Goal: Navigation & Orientation: Find specific page/section

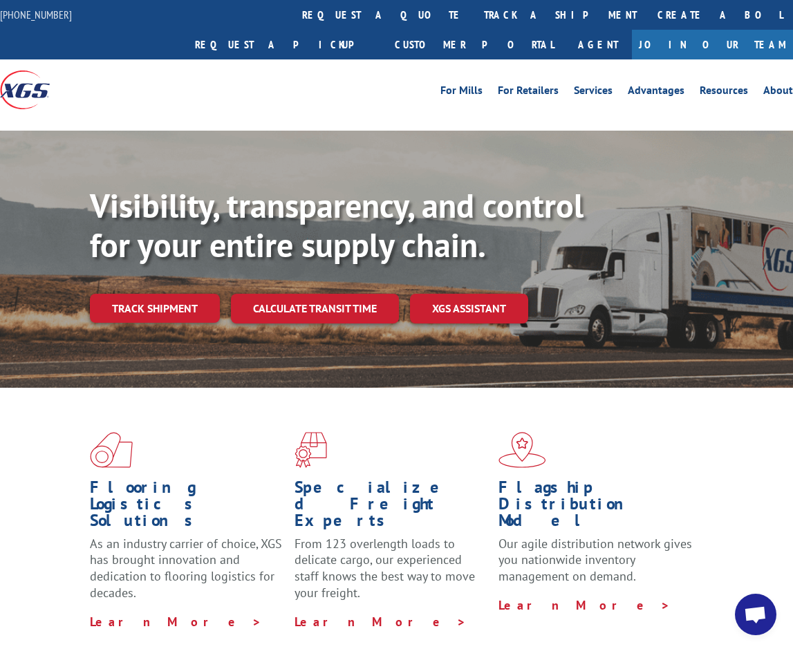
click at [307, 59] on div "For Mills For Retailers Services Advantages Resources About For Mills For Retai…" at bounding box center [396, 89] width 793 height 60
click at [185, 59] on div at bounding box center [99, 89] width 198 height 60
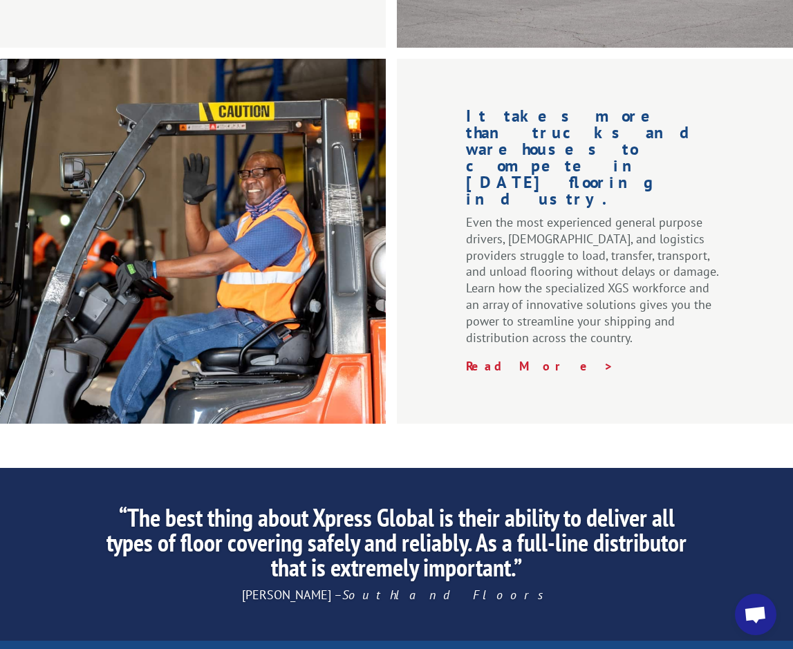
scroll to position [2144, 0]
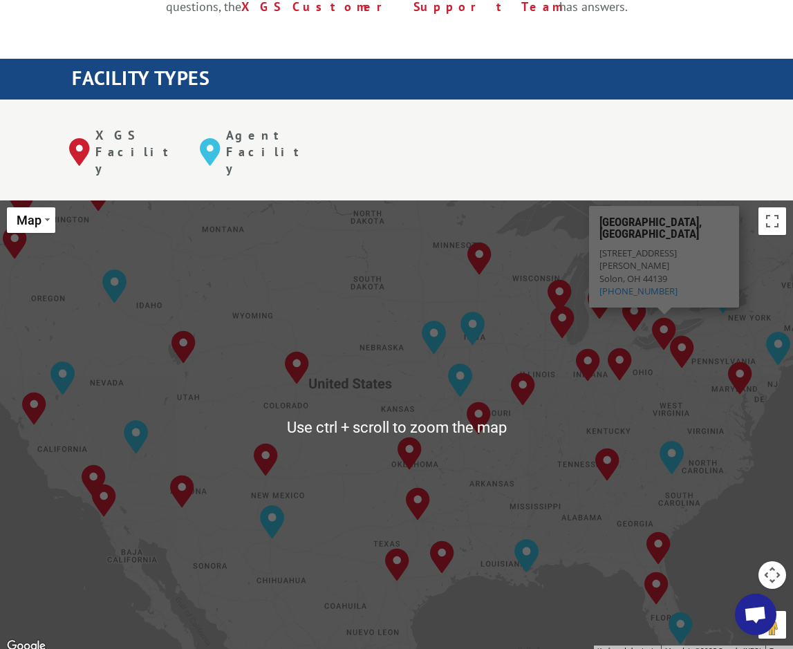
scroll to position [484, 0]
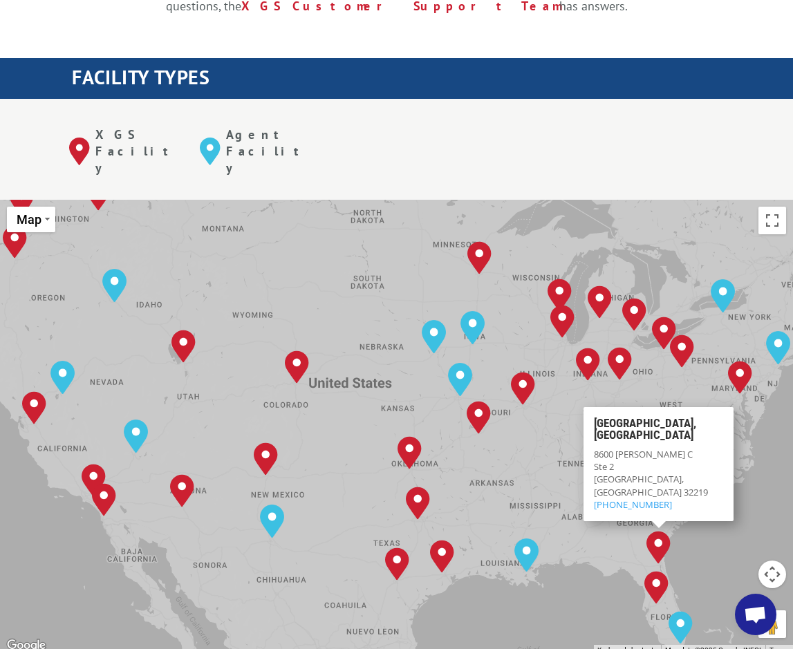
click at [622, 477] on div "[GEOGRAPHIC_DATA], [GEOGRAPHIC_DATA] [GEOGRAPHIC_DATA], [GEOGRAPHIC_DATA] [GEOG…" at bounding box center [396, 427] width 793 height 455
click at [621, 472] on div "[GEOGRAPHIC_DATA], [GEOGRAPHIC_DATA] [GEOGRAPHIC_DATA], [GEOGRAPHIC_DATA] [GEOG…" at bounding box center [396, 427] width 793 height 455
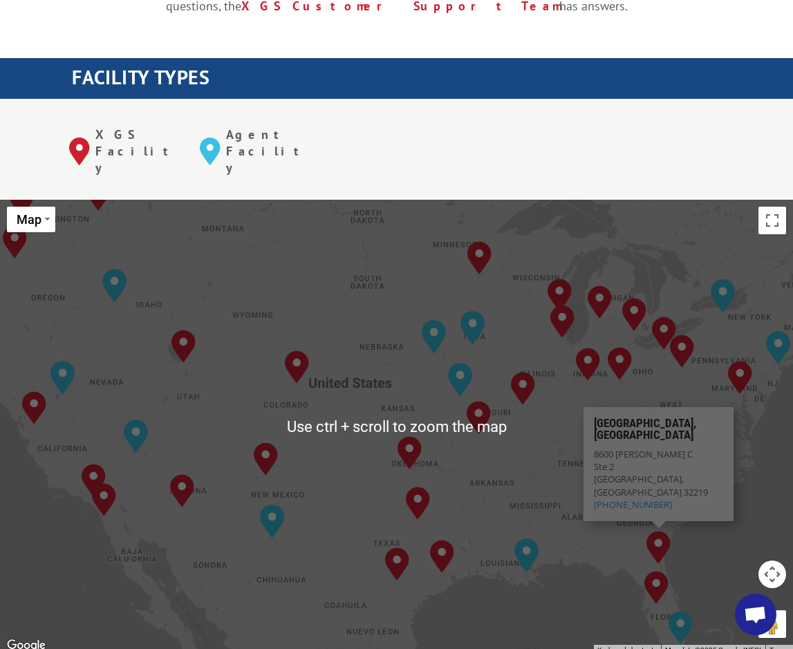
click at [664, 531] on img "Jacksonville, FL" at bounding box center [659, 547] width 24 height 33
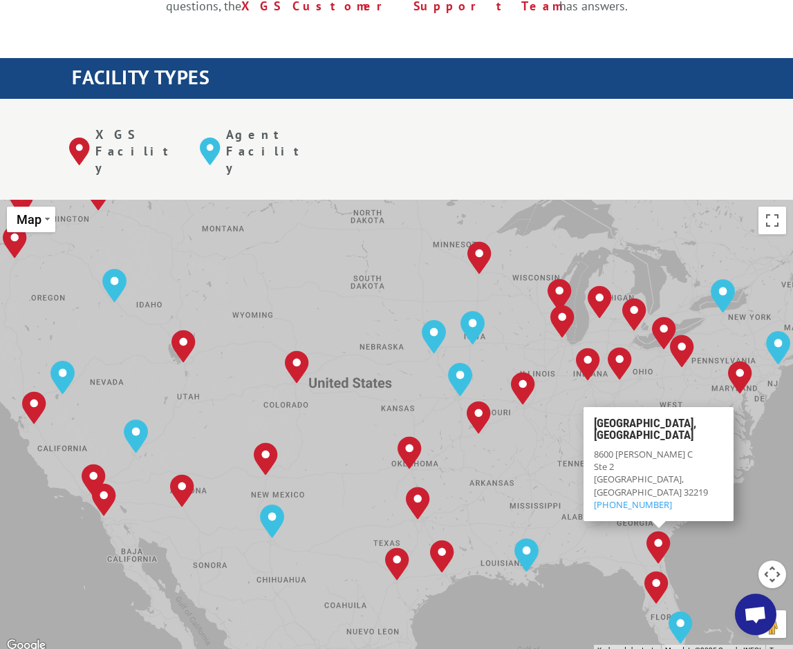
click at [604, 470] on div "[GEOGRAPHIC_DATA], [GEOGRAPHIC_DATA] [GEOGRAPHIC_DATA], [GEOGRAPHIC_DATA] [GEOG…" at bounding box center [396, 427] width 793 height 455
click at [487, 427] on div "[GEOGRAPHIC_DATA], [GEOGRAPHIC_DATA] [GEOGRAPHIC_DATA], [GEOGRAPHIC_DATA] [GEOG…" at bounding box center [396, 427] width 793 height 455
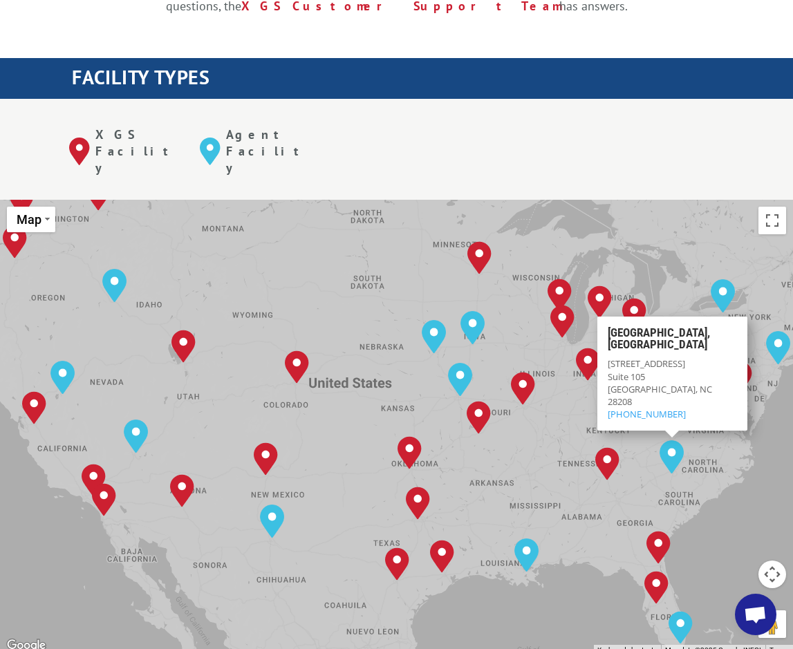
click at [628, 457] on div "[GEOGRAPHIC_DATA], [GEOGRAPHIC_DATA] [GEOGRAPHIC_DATA], [GEOGRAPHIC_DATA] [GEOG…" at bounding box center [396, 427] width 793 height 455
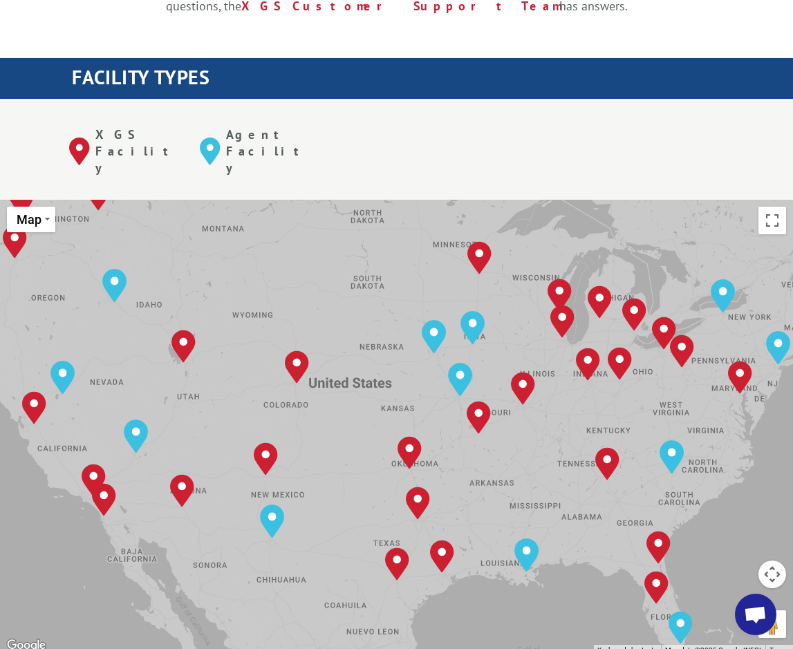
click at [622, 458] on div "[GEOGRAPHIC_DATA], [GEOGRAPHIC_DATA] [GEOGRAPHIC_DATA], [GEOGRAPHIC_DATA] [GEOG…" at bounding box center [396, 427] width 793 height 455
click at [626, 457] on div "[GEOGRAPHIC_DATA], [GEOGRAPHIC_DATA] [GEOGRAPHIC_DATA], [GEOGRAPHIC_DATA] [GEOG…" at bounding box center [396, 427] width 793 height 455
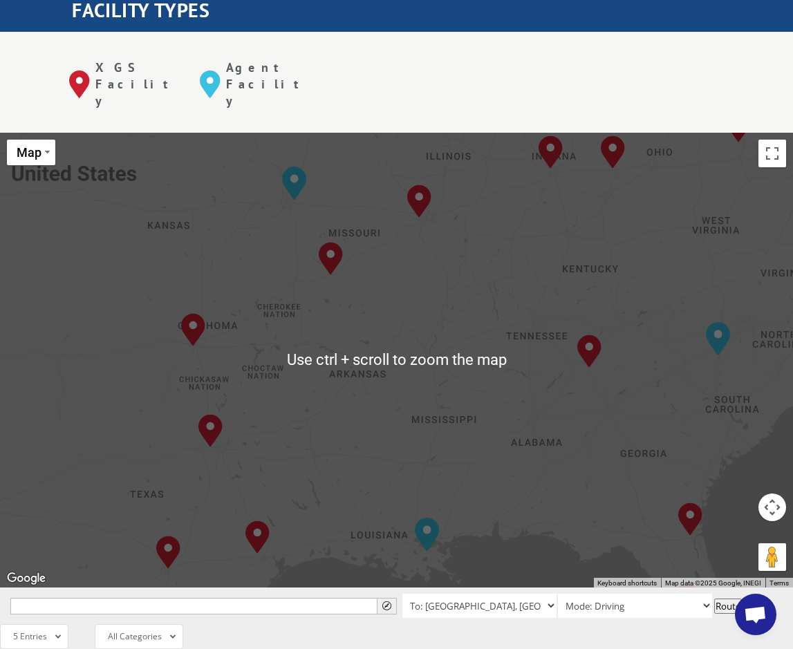
scroll to position [553, 0]
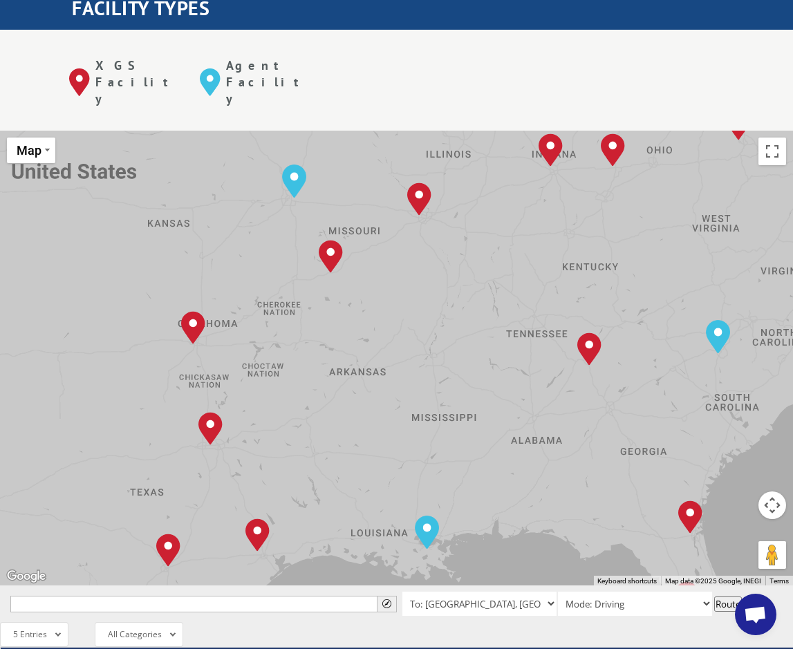
click at [759, 492] on button "Map camera controls" at bounding box center [773, 506] width 28 height 28
click at [658, 457] on menu at bounding box center [703, 505] width 97 height 97
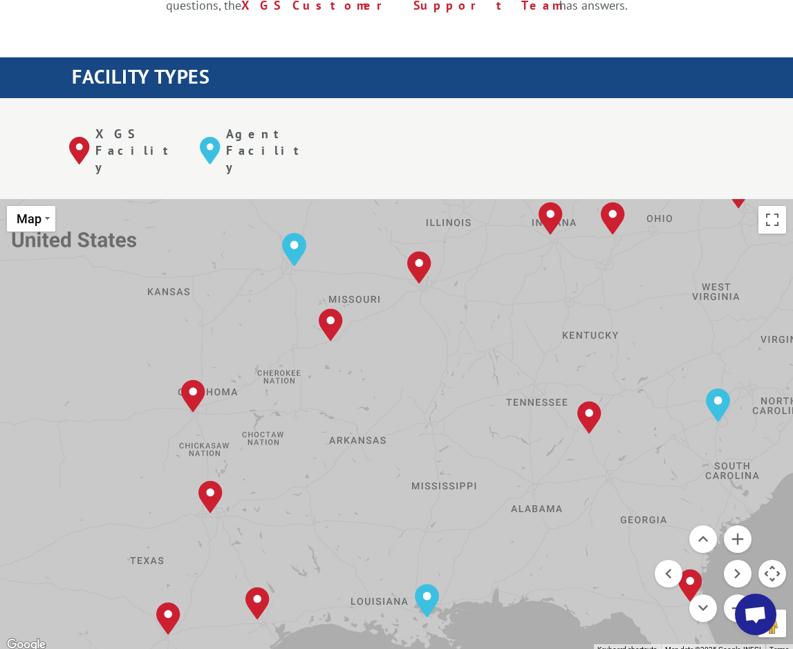
scroll to position [484, 0]
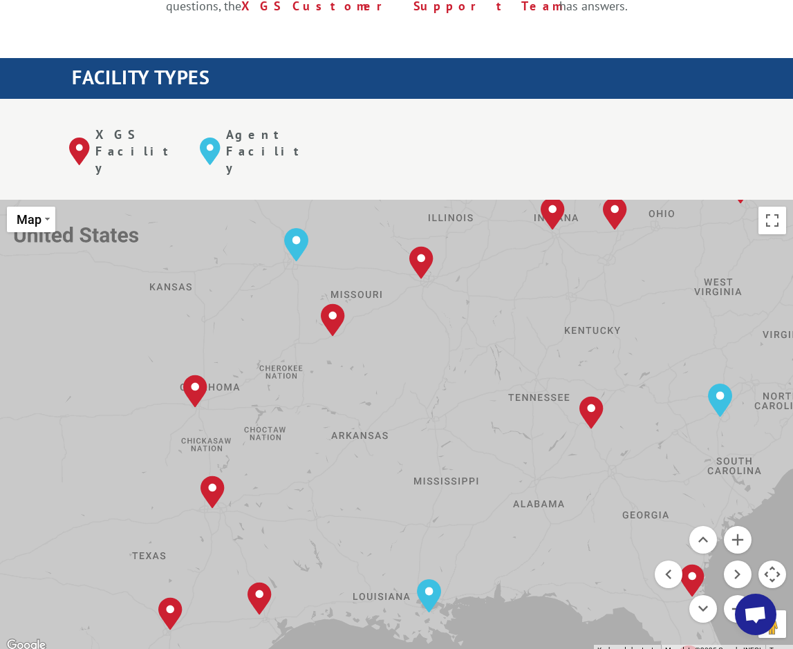
drag, startPoint x: 602, startPoint y: 328, endPoint x: 620, endPoint y: 333, distance: 18.6
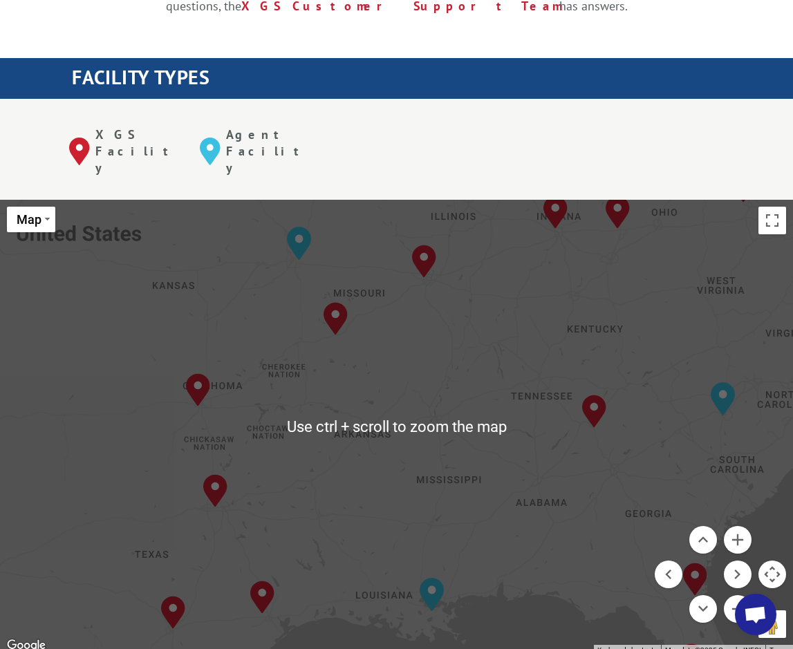
scroll to position [691, 0]
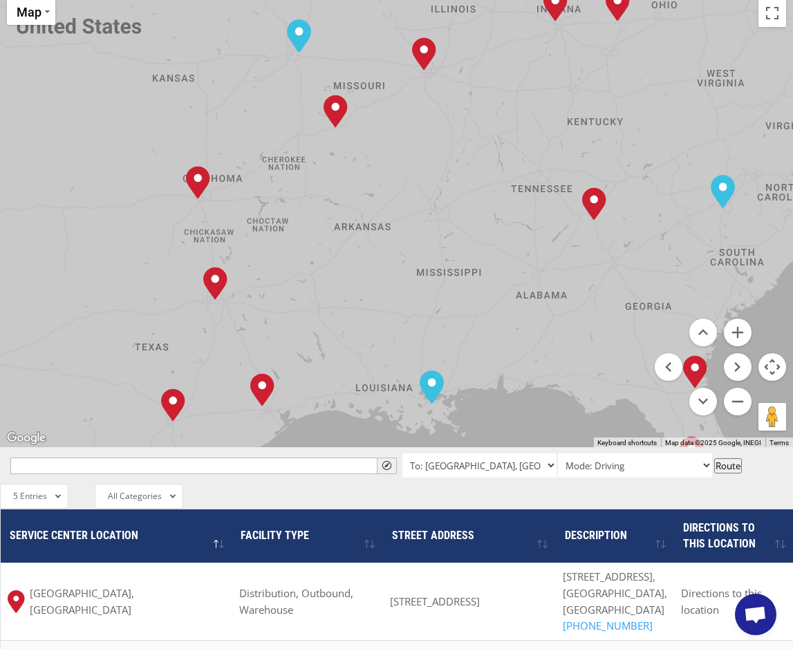
click at [633, 300] on div "[GEOGRAPHIC_DATA], [GEOGRAPHIC_DATA] [GEOGRAPHIC_DATA], [GEOGRAPHIC_DATA] [GEOG…" at bounding box center [396, 219] width 793 height 455
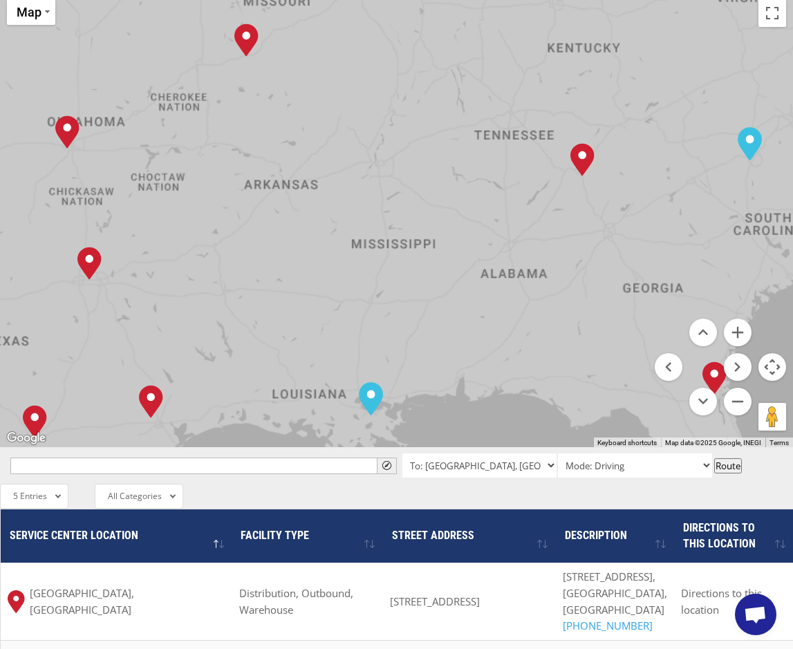
click at [633, 300] on div "[GEOGRAPHIC_DATA], [GEOGRAPHIC_DATA] [GEOGRAPHIC_DATA], [GEOGRAPHIC_DATA] [GEOG…" at bounding box center [396, 219] width 793 height 455
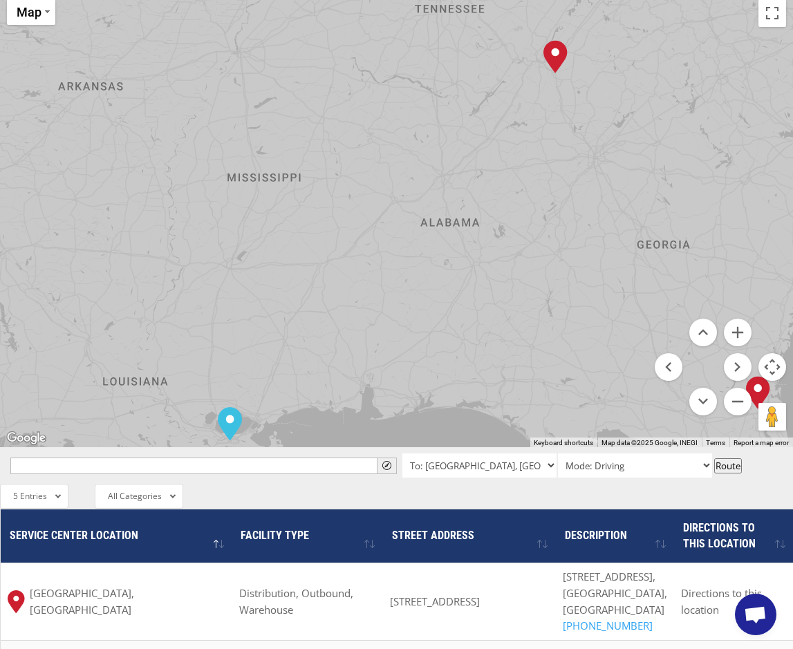
click at [633, 300] on div "[GEOGRAPHIC_DATA], [GEOGRAPHIC_DATA] [GEOGRAPHIC_DATA], [GEOGRAPHIC_DATA] [GEOG…" at bounding box center [396, 219] width 793 height 455
drag, startPoint x: 655, startPoint y: 285, endPoint x: 451, endPoint y: 258, distance: 205.8
click at [454, 260] on div "[GEOGRAPHIC_DATA], [GEOGRAPHIC_DATA] [GEOGRAPHIC_DATA], [GEOGRAPHIC_DATA] [GEOG…" at bounding box center [396, 219] width 793 height 455
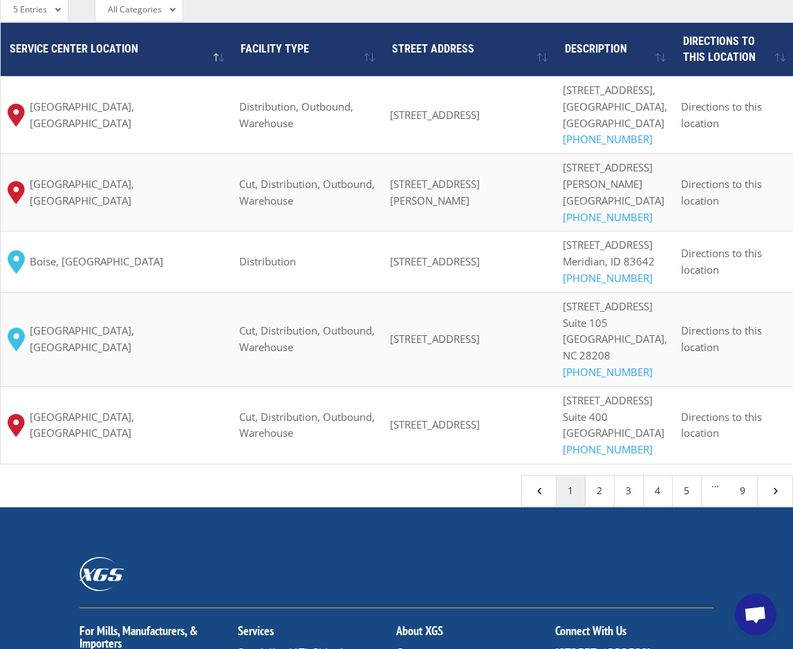
scroll to position [1175, 0]
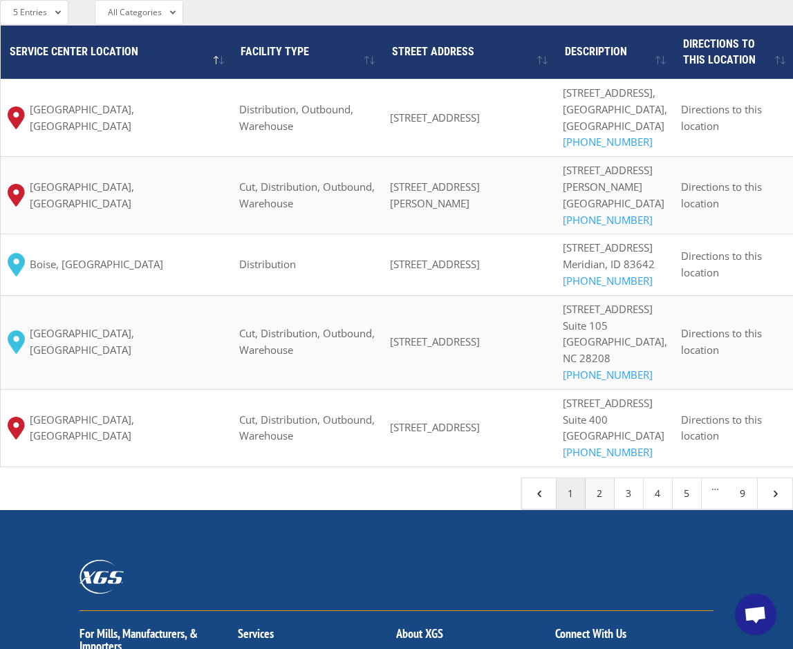
click at [597, 509] on link "2" at bounding box center [600, 493] width 29 height 30
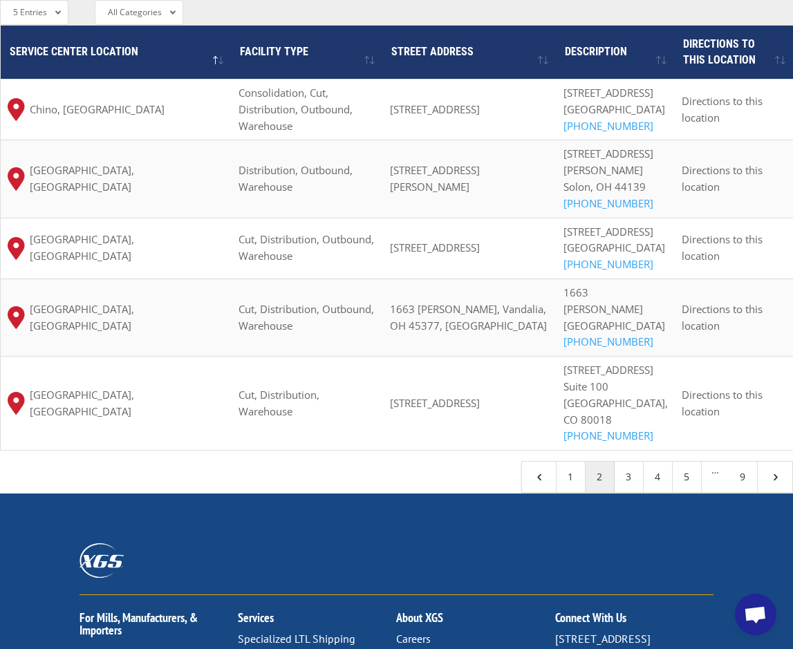
click at [602, 462] on link "2" at bounding box center [600, 477] width 29 height 30
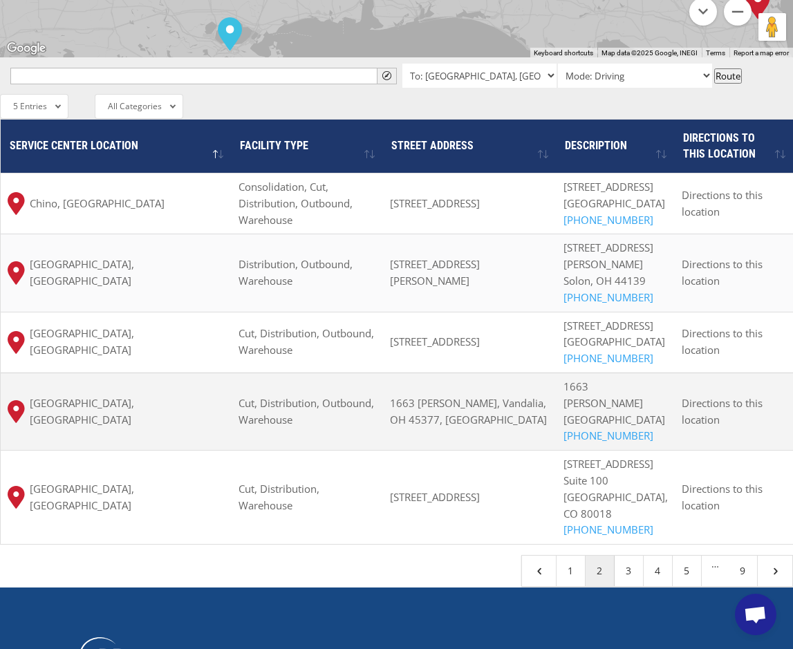
scroll to position [1106, 0]
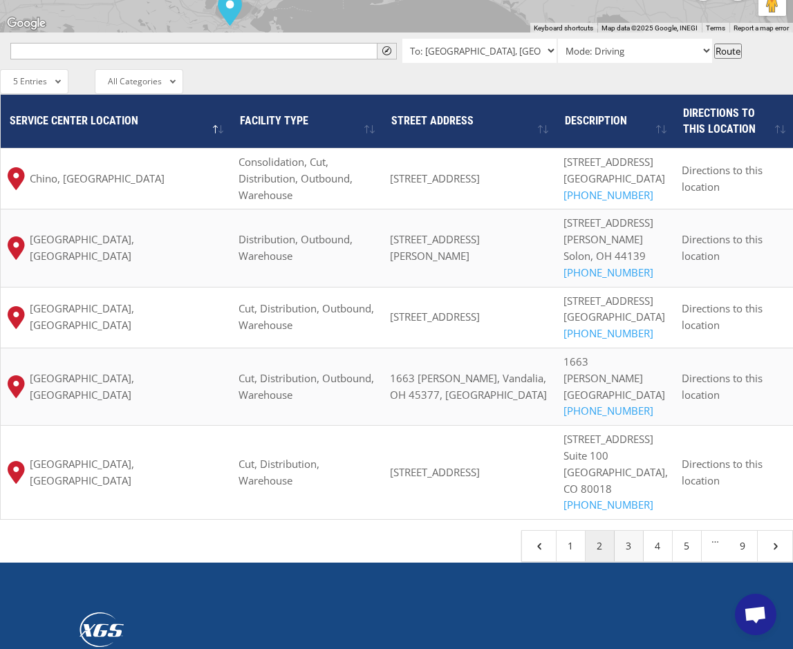
click at [625, 531] on link "3" at bounding box center [629, 546] width 29 height 30
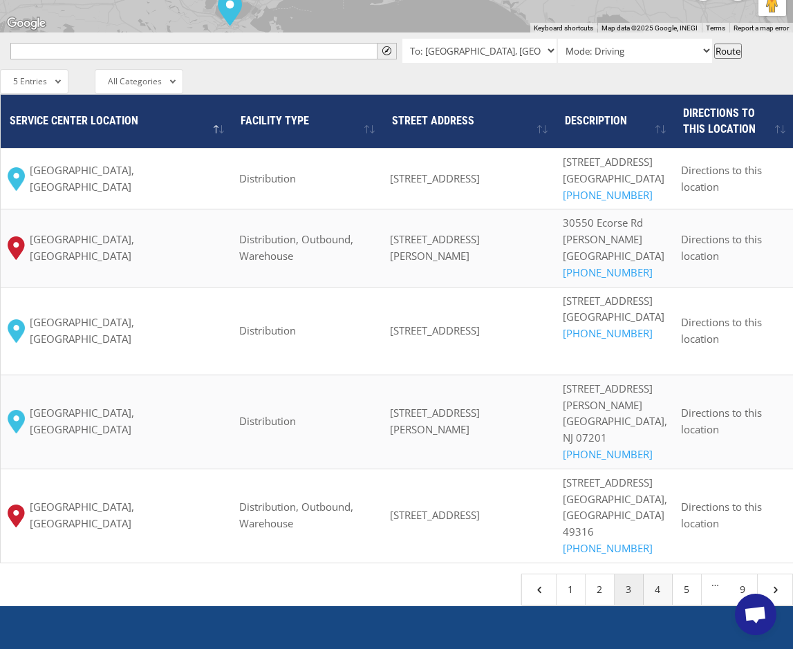
click at [660, 575] on link "4" at bounding box center [658, 590] width 29 height 30
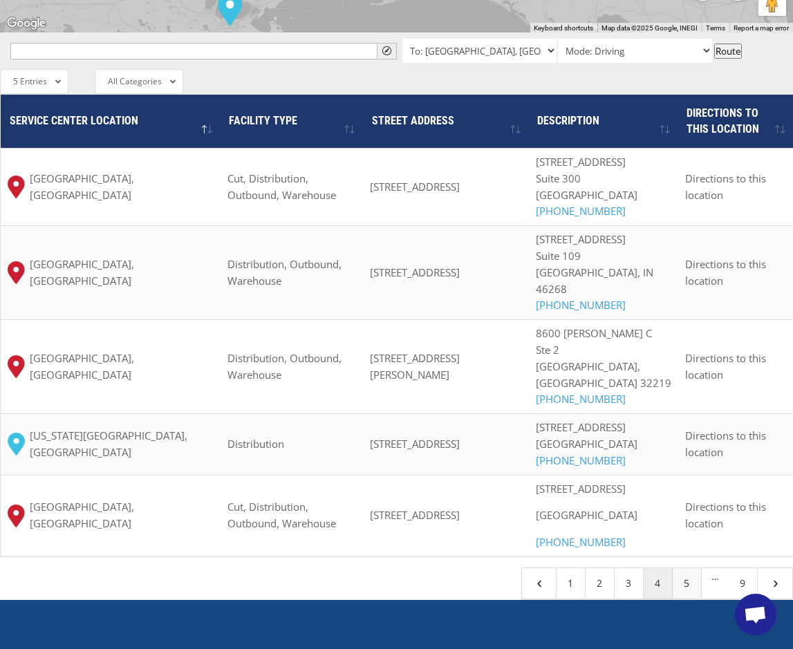
click at [690, 599] on link "5" at bounding box center [687, 583] width 29 height 30
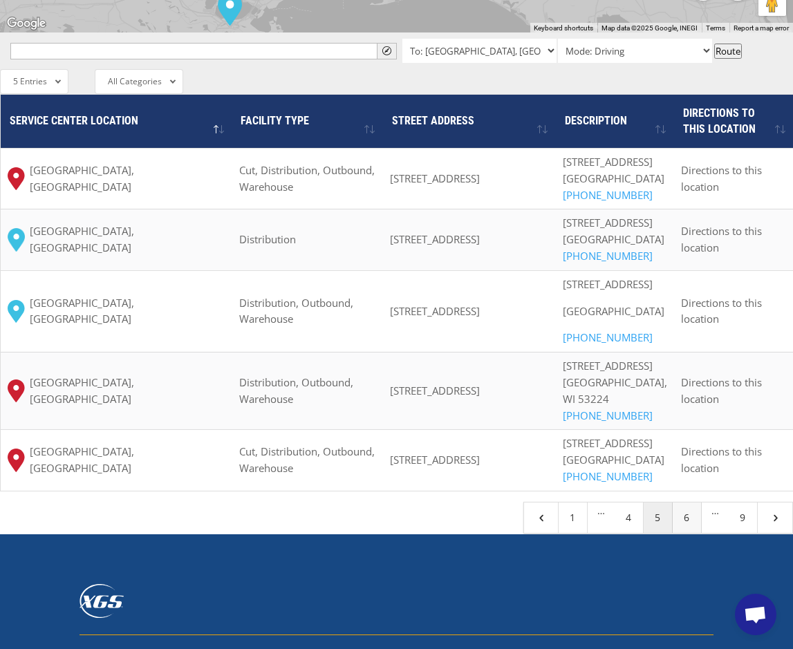
click at [689, 533] on link "6" at bounding box center [687, 518] width 29 height 30
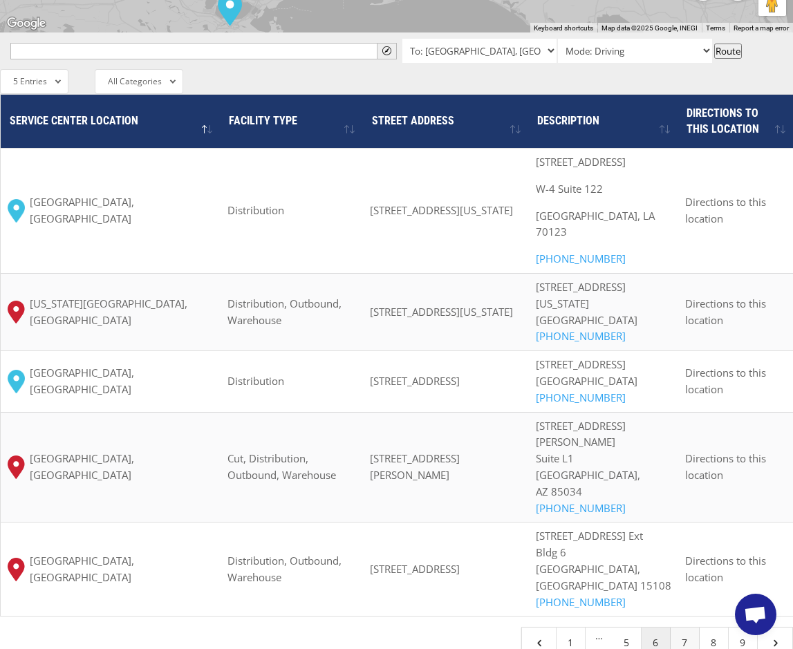
click at [689, 628] on link "7" at bounding box center [685, 643] width 29 height 30
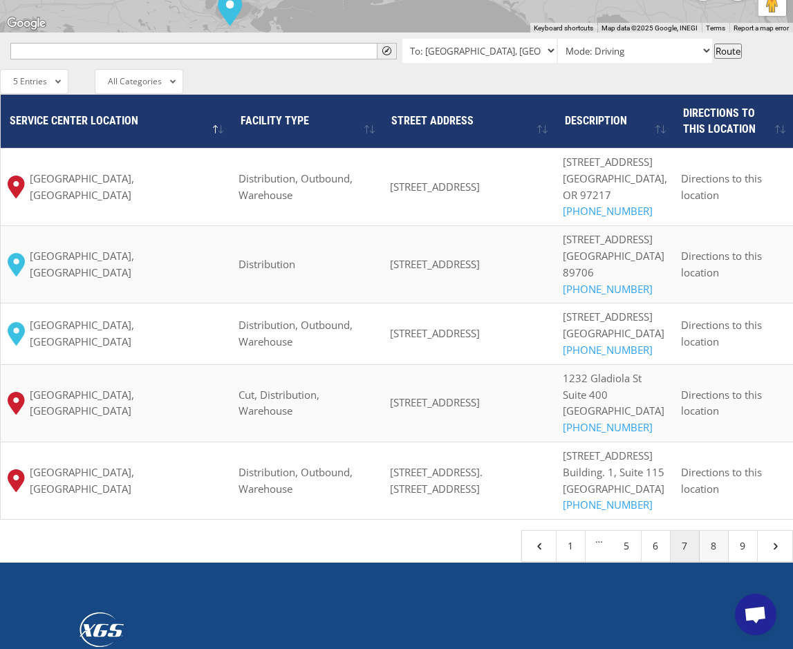
click at [705, 561] on link "8" at bounding box center [714, 546] width 29 height 30
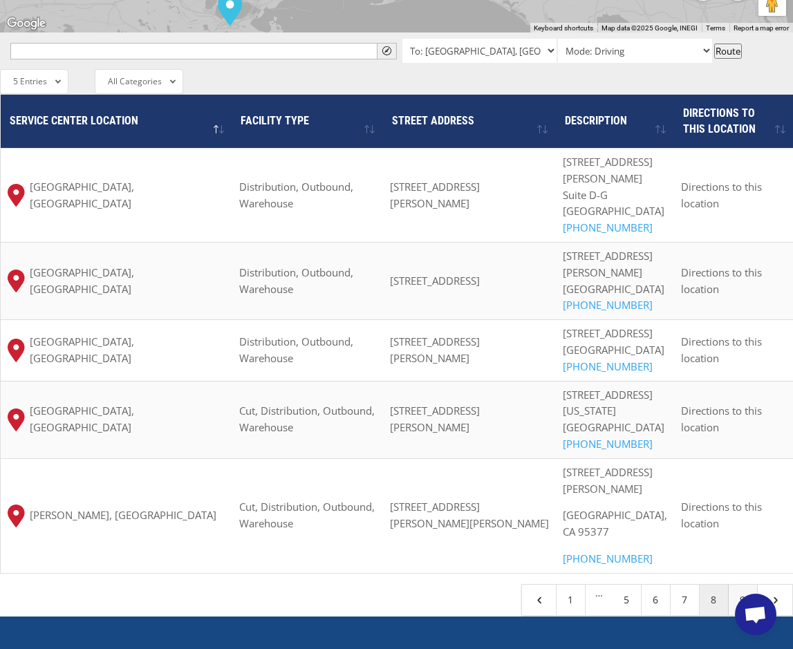
click at [736, 585] on link "9" at bounding box center [743, 600] width 29 height 30
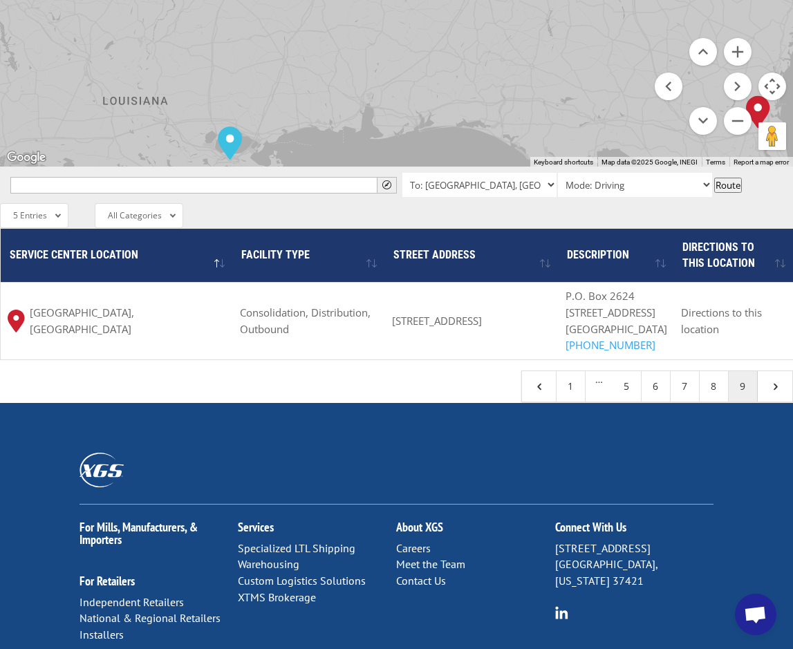
scroll to position [968, 0]
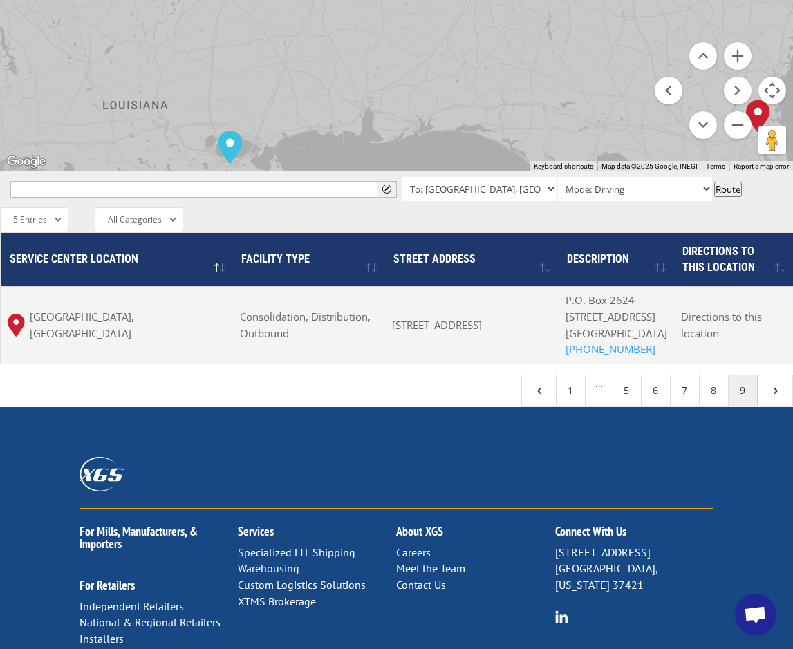
click at [269, 310] on span "Consolidation, Distribution, Outbound" at bounding box center [305, 325] width 131 height 30
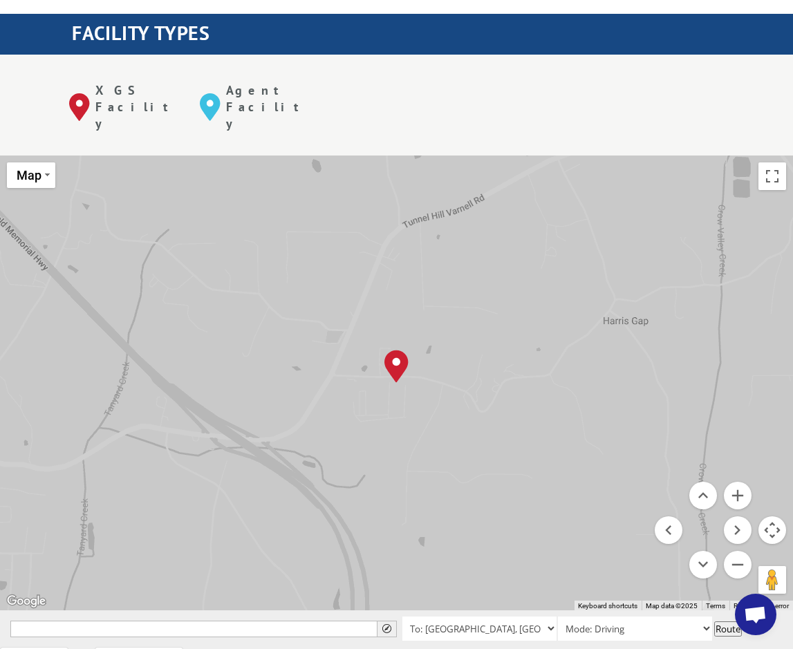
scroll to position [553, 0]
